Goal: Information Seeking & Learning: Learn about a topic

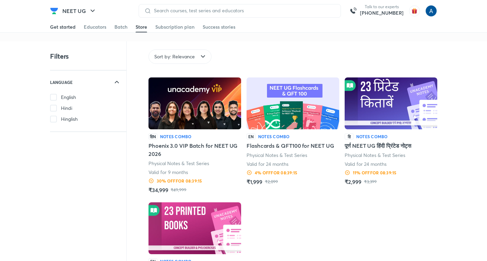
click at [67, 27] on div "Get started" at bounding box center [63, 26] width 26 height 7
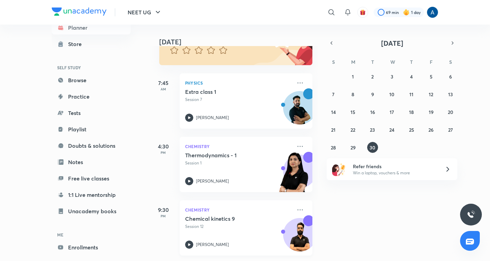
scroll to position [34, 0]
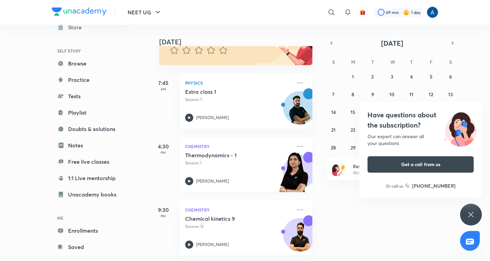
click at [203, 152] on h5 "Thermodynamics - 1" at bounding box center [227, 155] width 85 height 7
click at [201, 96] on p "Session 7" at bounding box center [238, 99] width 107 height 6
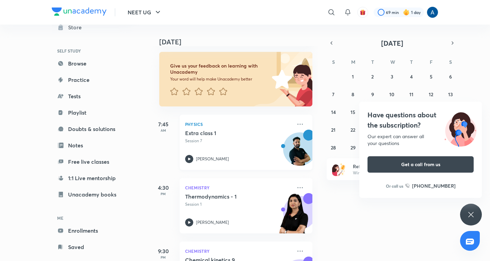
scroll to position [68, 0]
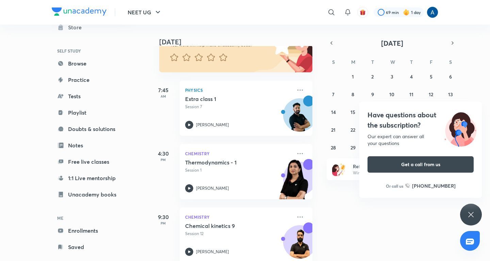
click at [471, 212] on icon at bounding box center [471, 214] width 8 height 8
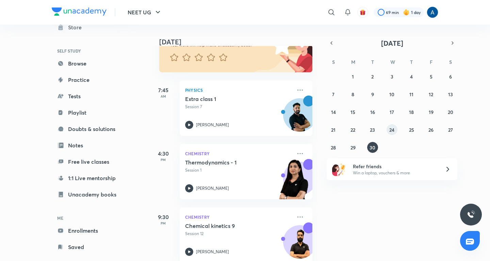
click at [390, 128] on abbr "24" at bounding box center [392, 129] width 5 height 6
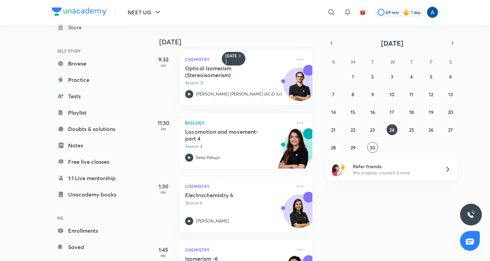
click at [284, 142] on img at bounding box center [293, 151] width 37 height 47
